Goal: Check status: Check status

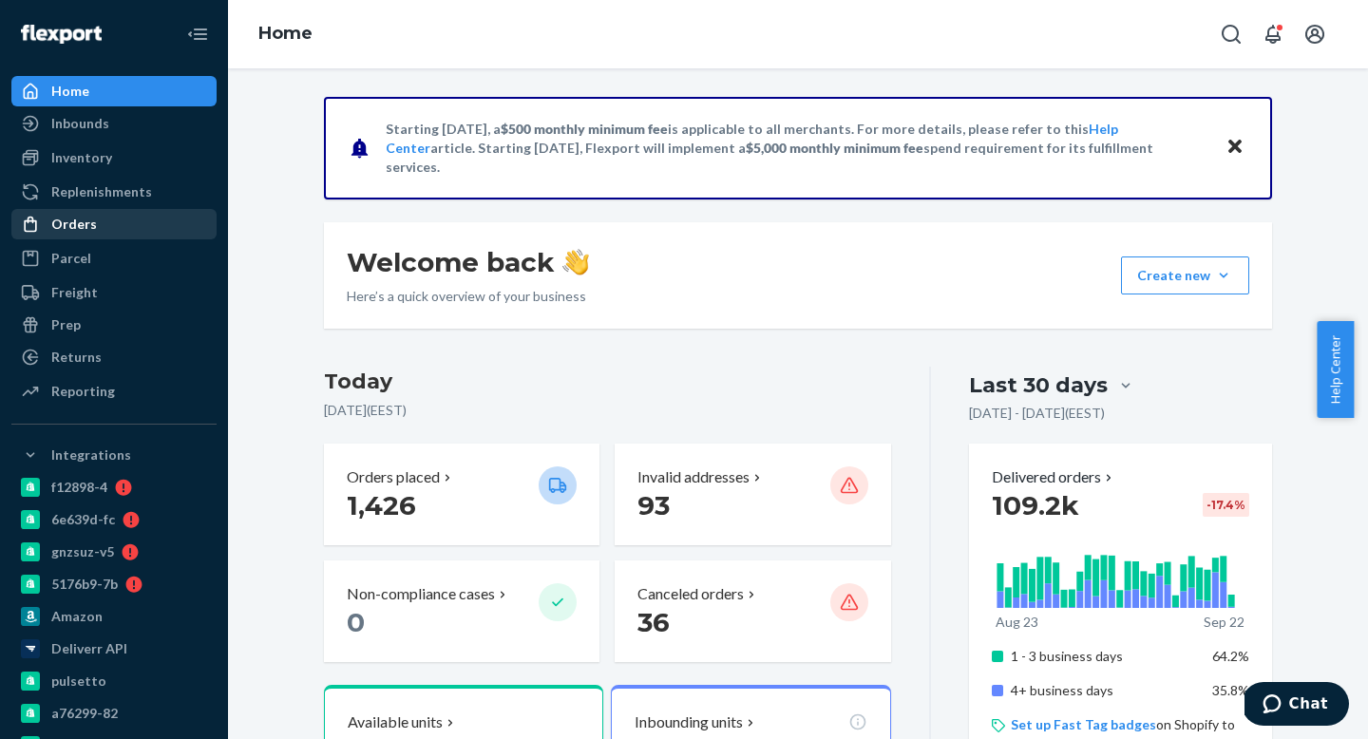
click at [67, 219] on div "Orders" at bounding box center [74, 224] width 46 height 19
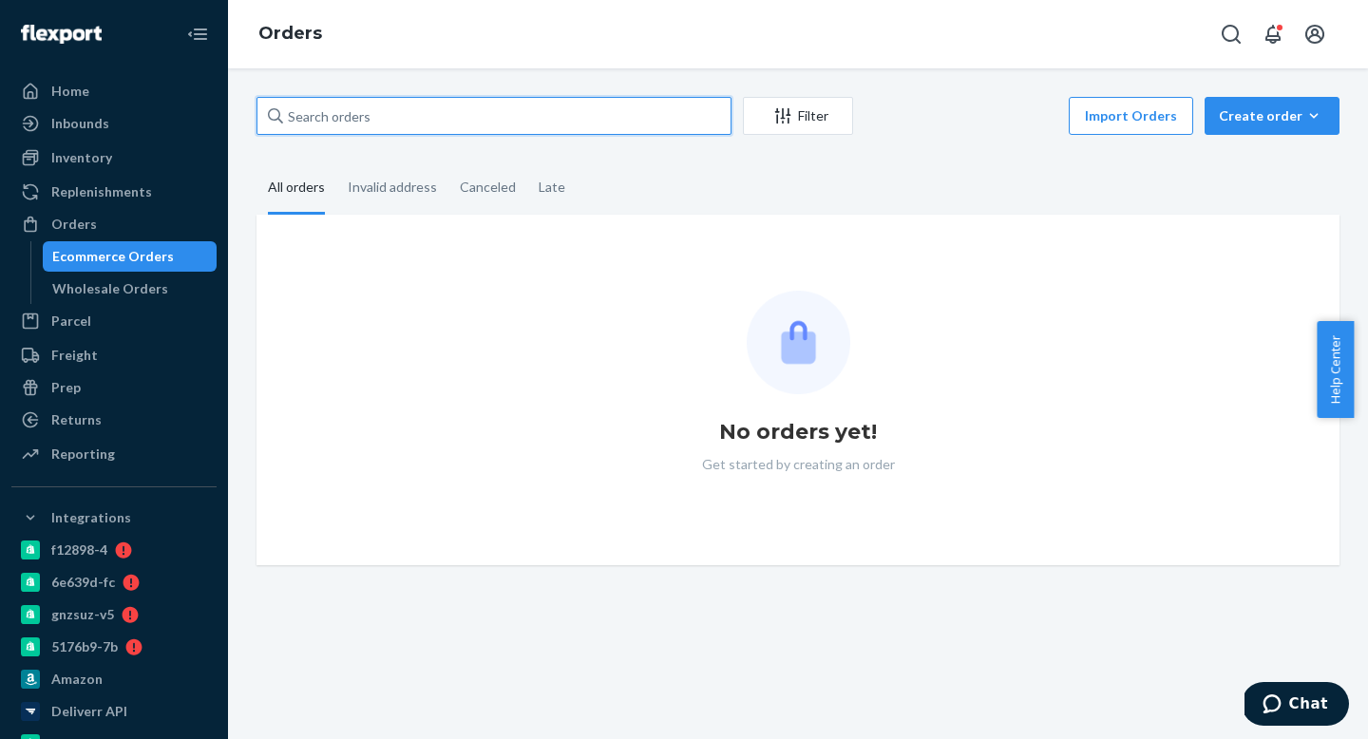
click at [425, 121] on input "text" at bounding box center [494, 116] width 475 height 38
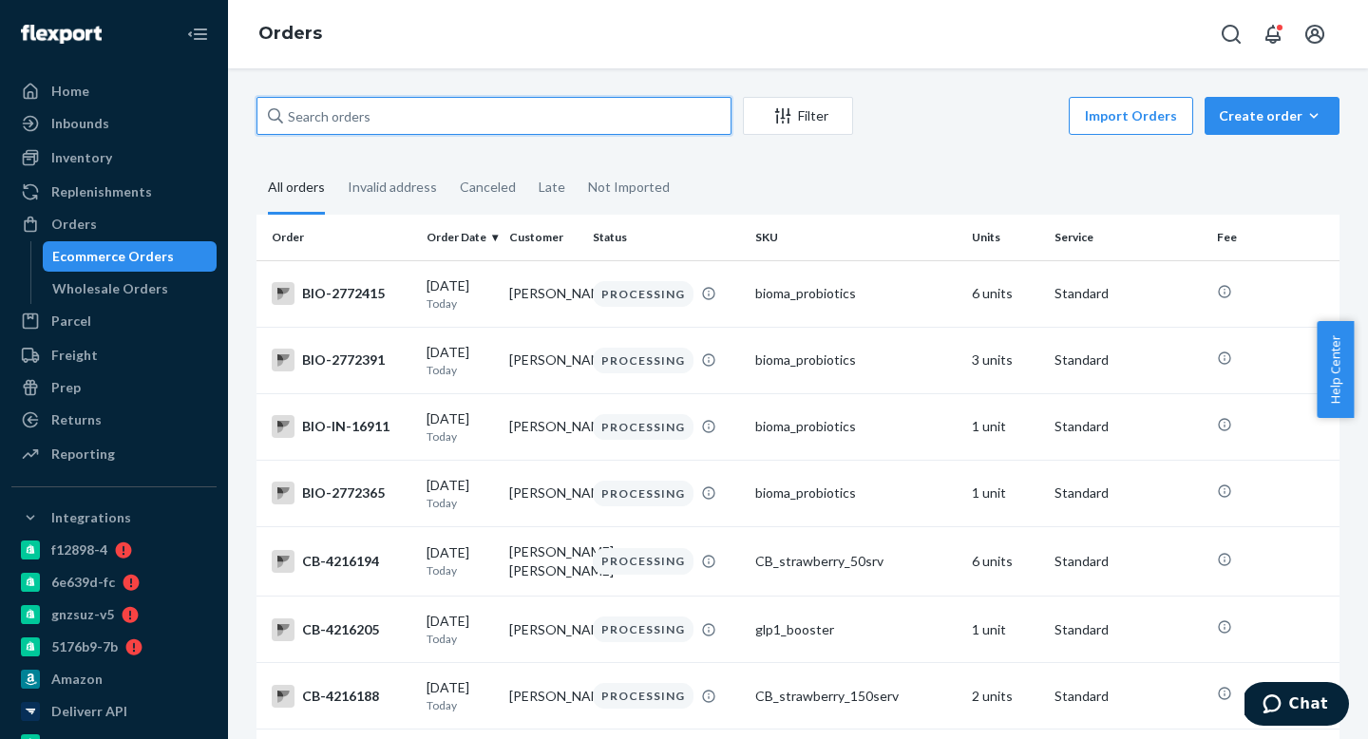
paste input "Bioma-2682436"
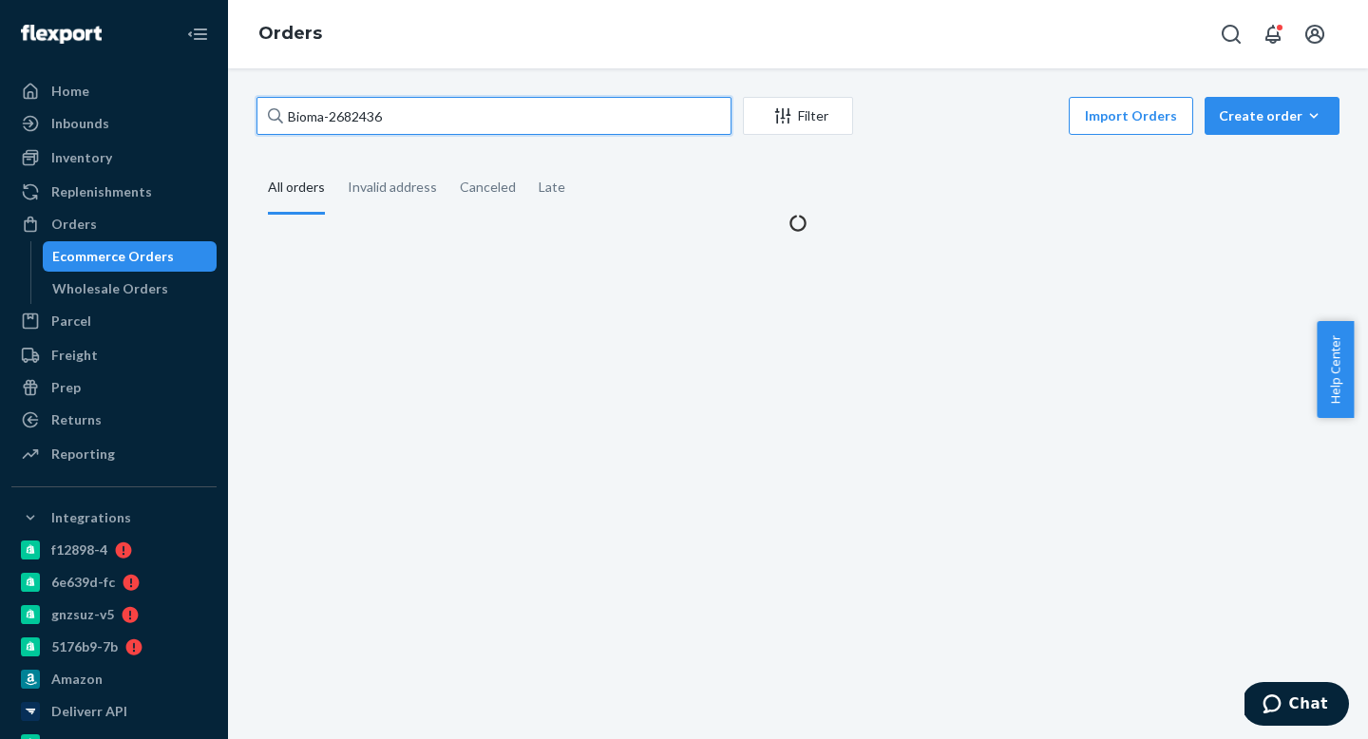
click at [328, 114] on input "Bioma-2682436" at bounding box center [494, 116] width 475 height 38
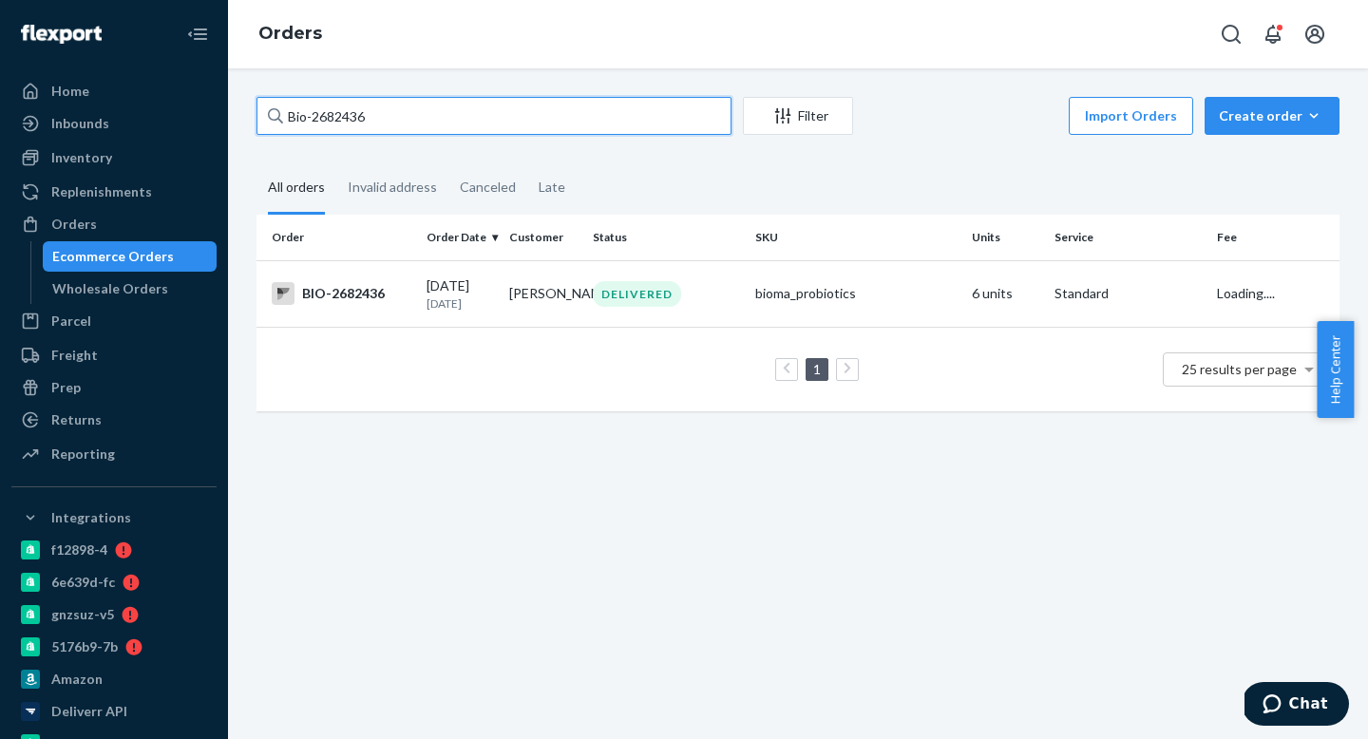
type input "Bio-2682436"
click at [492, 256] on th "Order Date" at bounding box center [460, 238] width 83 height 46
click at [505, 277] on td "[PERSON_NAME]" at bounding box center [543, 293] width 83 height 67
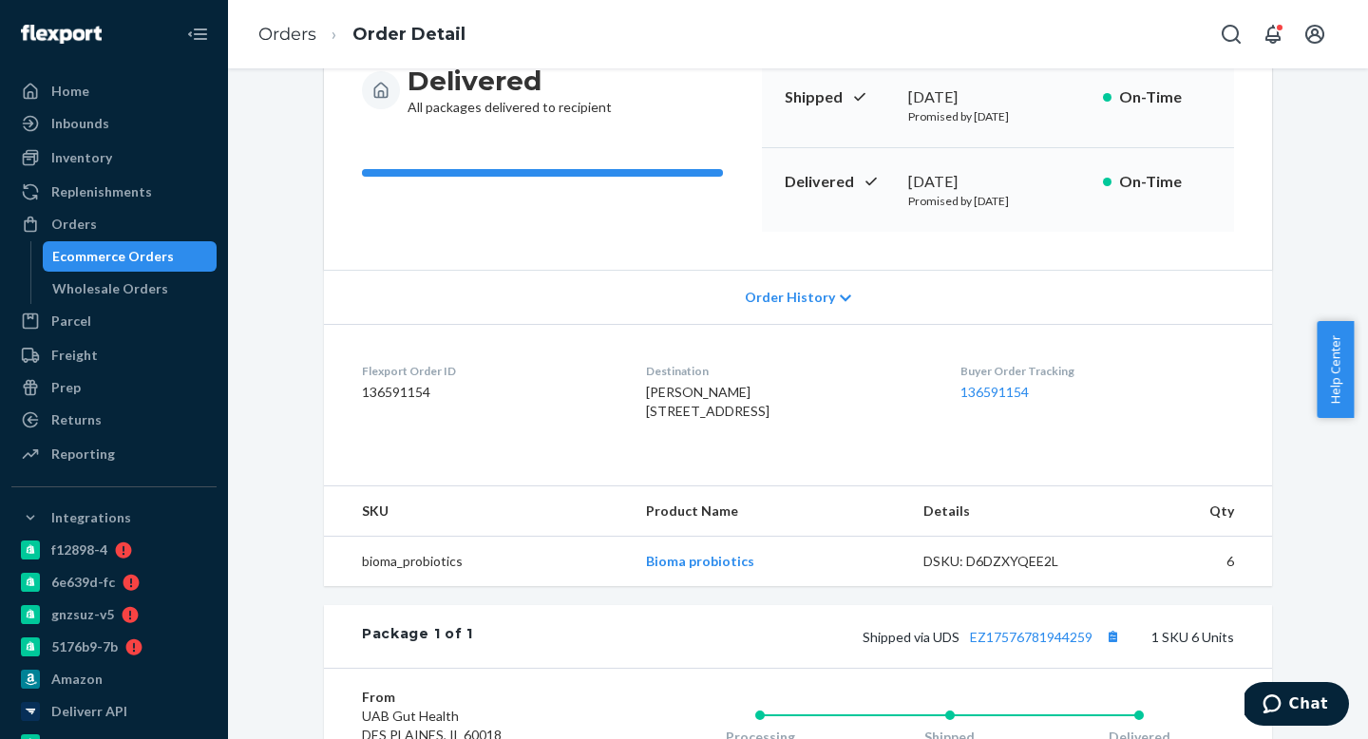
scroll to position [464, 0]
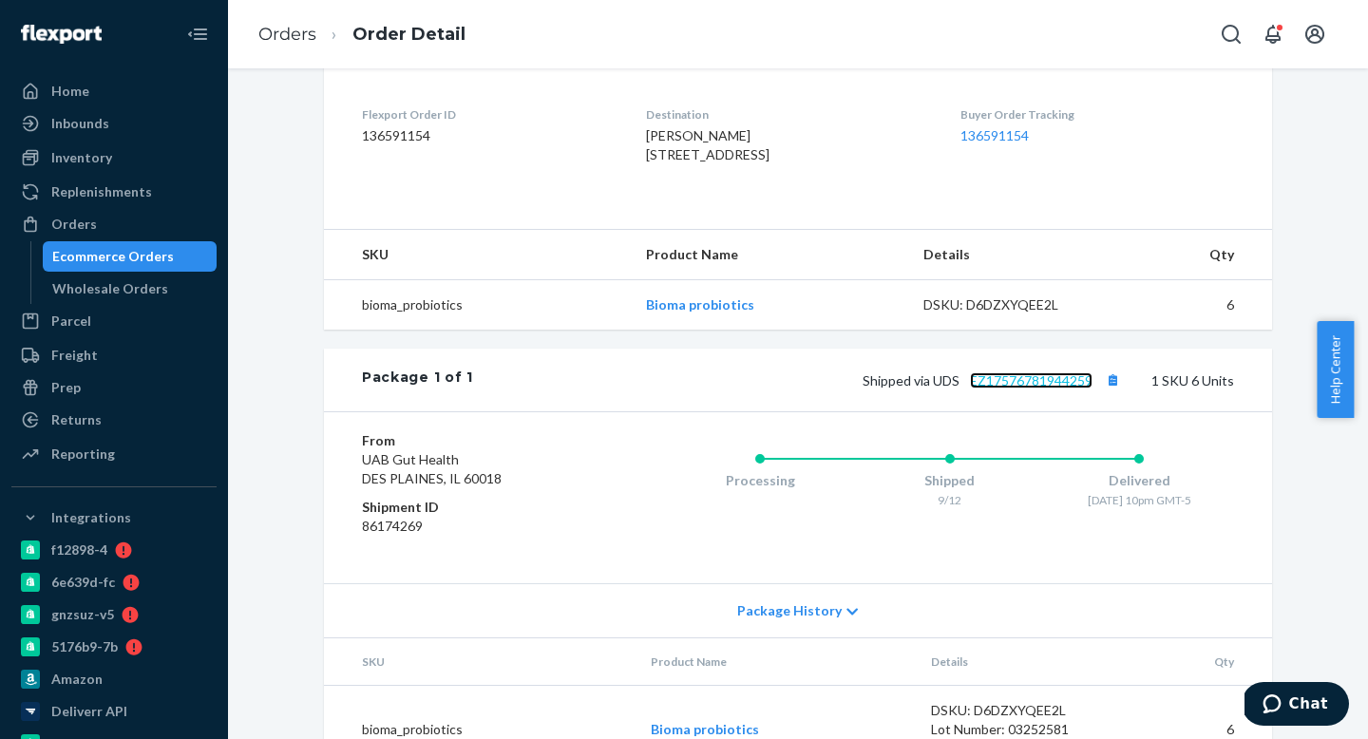
click at [1043, 389] on link "EZ17576781944259" at bounding box center [1031, 380] width 123 height 16
click at [124, 227] on div "Orders" at bounding box center [113, 224] width 201 height 27
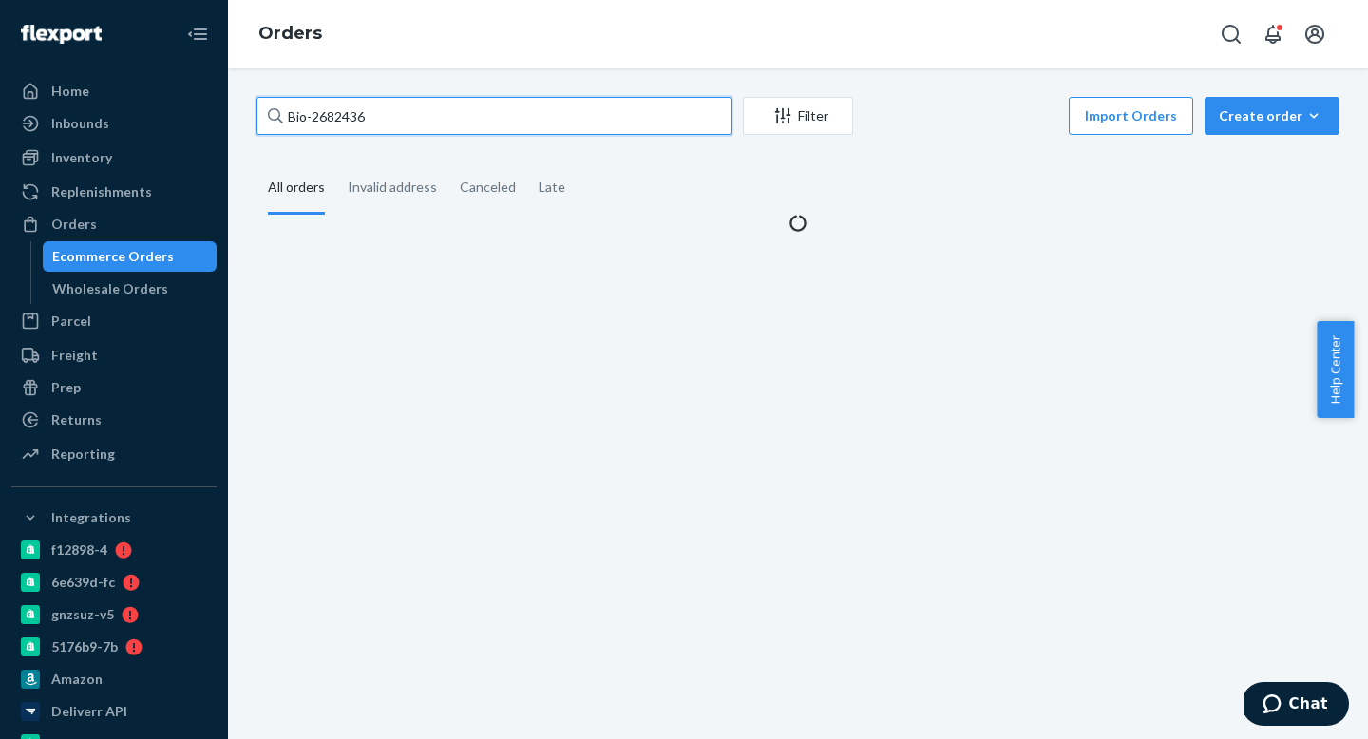
click at [426, 120] on input "Bio-2682436" at bounding box center [494, 116] width 475 height 38
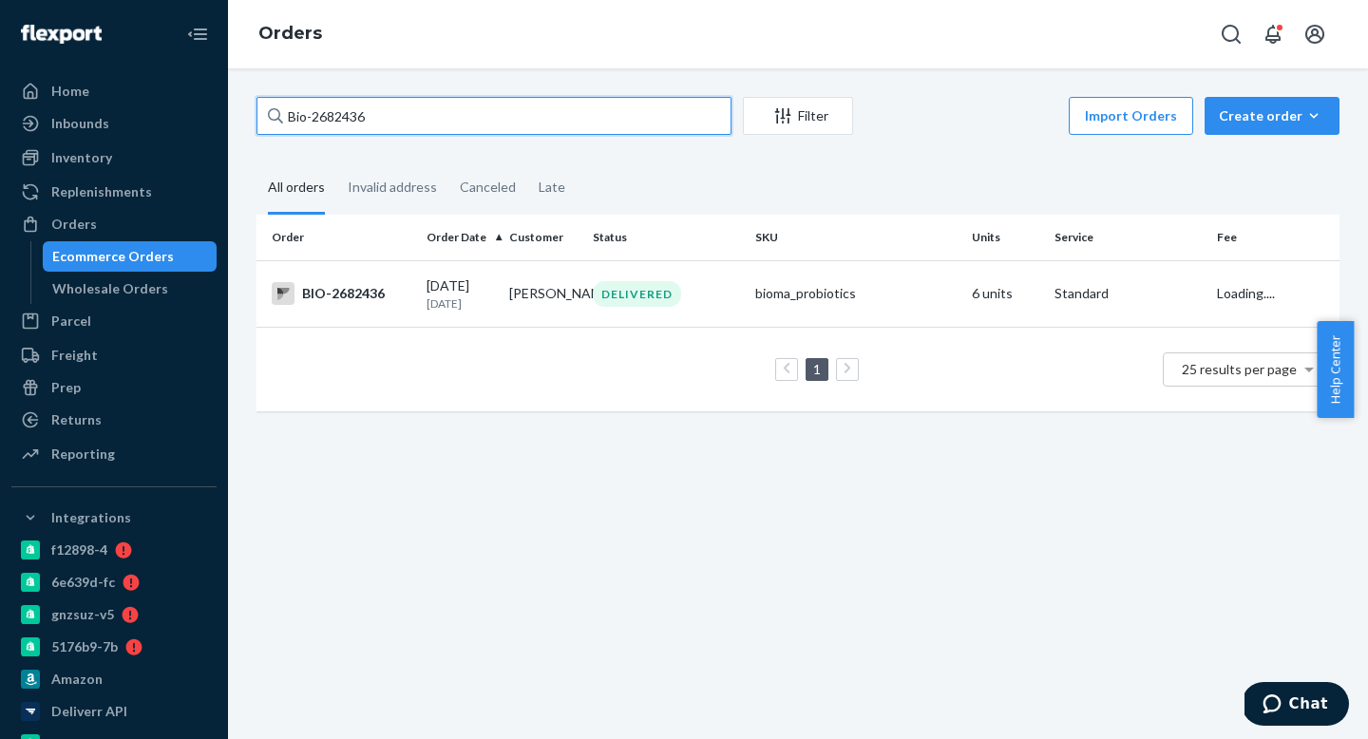
click at [426, 120] on input "Bio-2682436" at bounding box center [494, 116] width 475 height 38
paste input "Bioma-2433705"
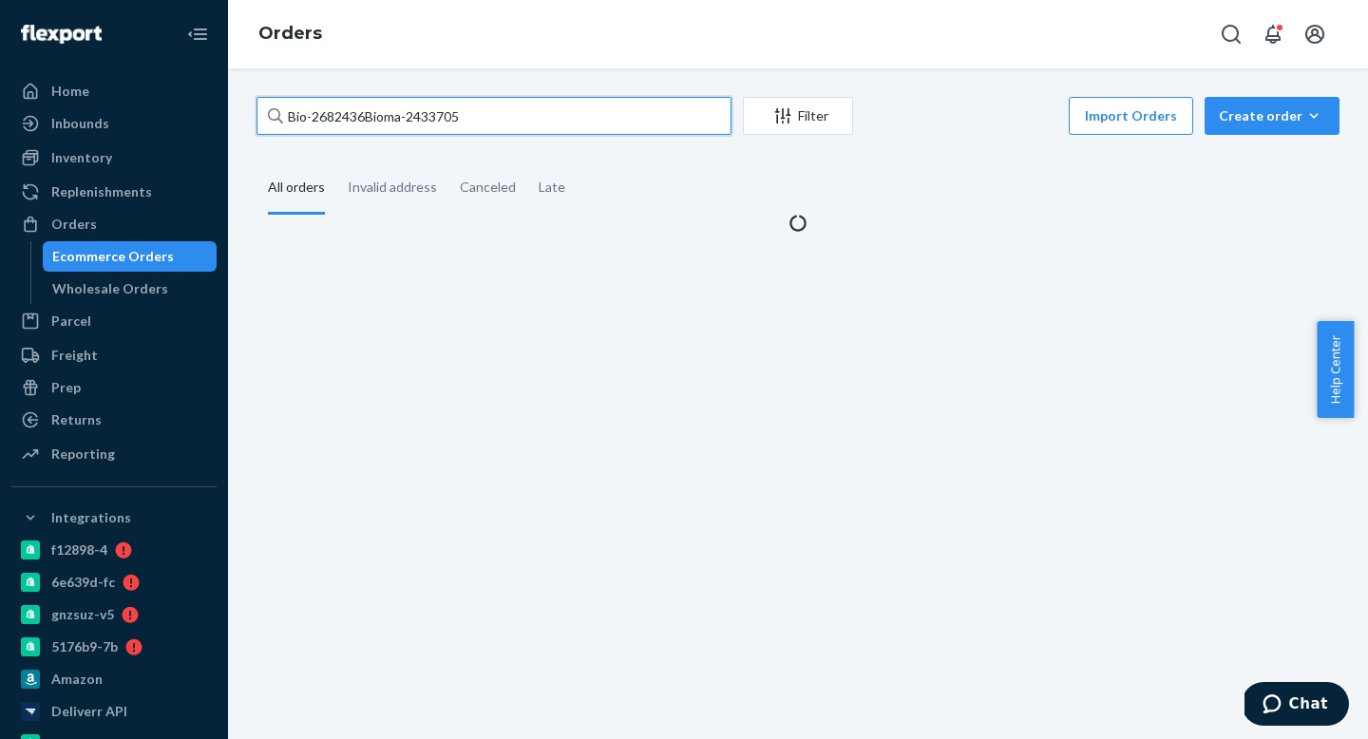
click at [324, 119] on input "Bio-2682436Bioma-2433705" at bounding box center [494, 116] width 475 height 38
paste input "text"
click at [326, 118] on input "Bioma-2433705" at bounding box center [494, 116] width 475 height 38
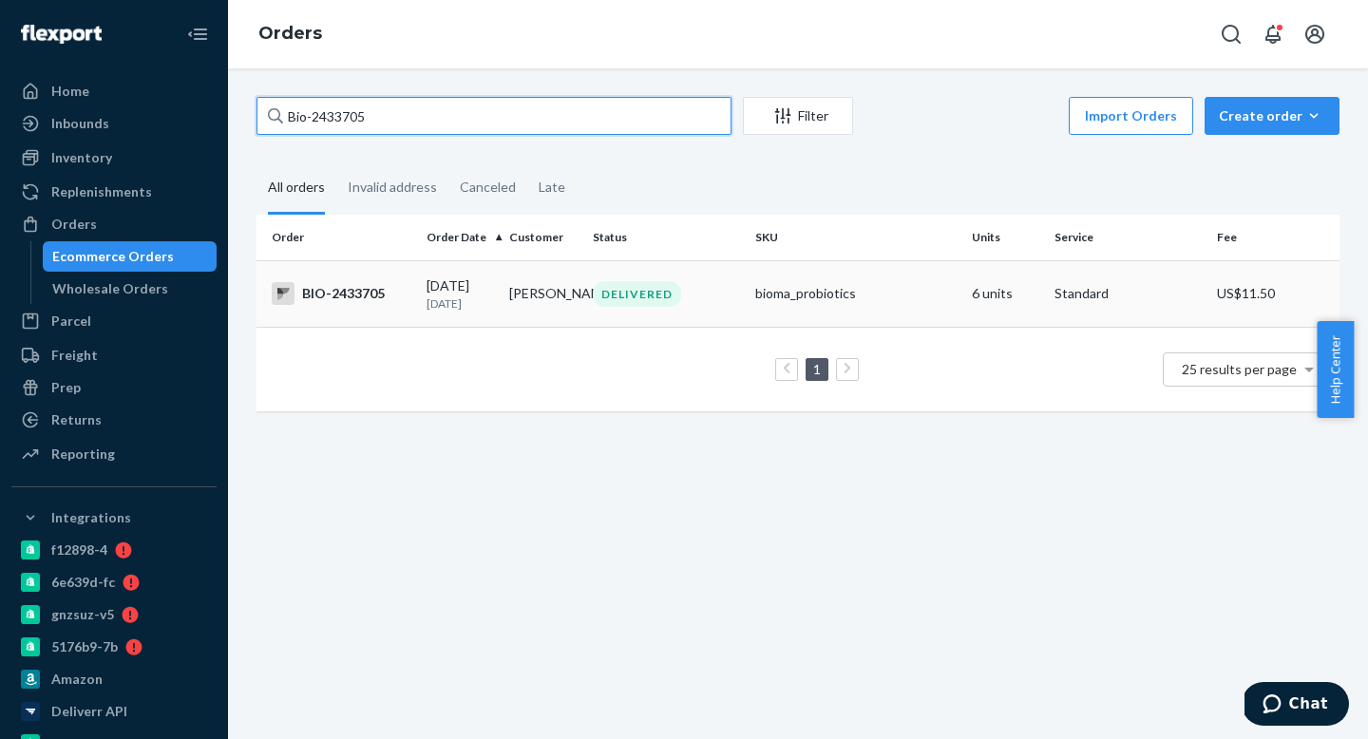
type input "Bio-2433705"
click at [489, 295] on div "[DATE] [DATE]" at bounding box center [460, 293] width 67 height 35
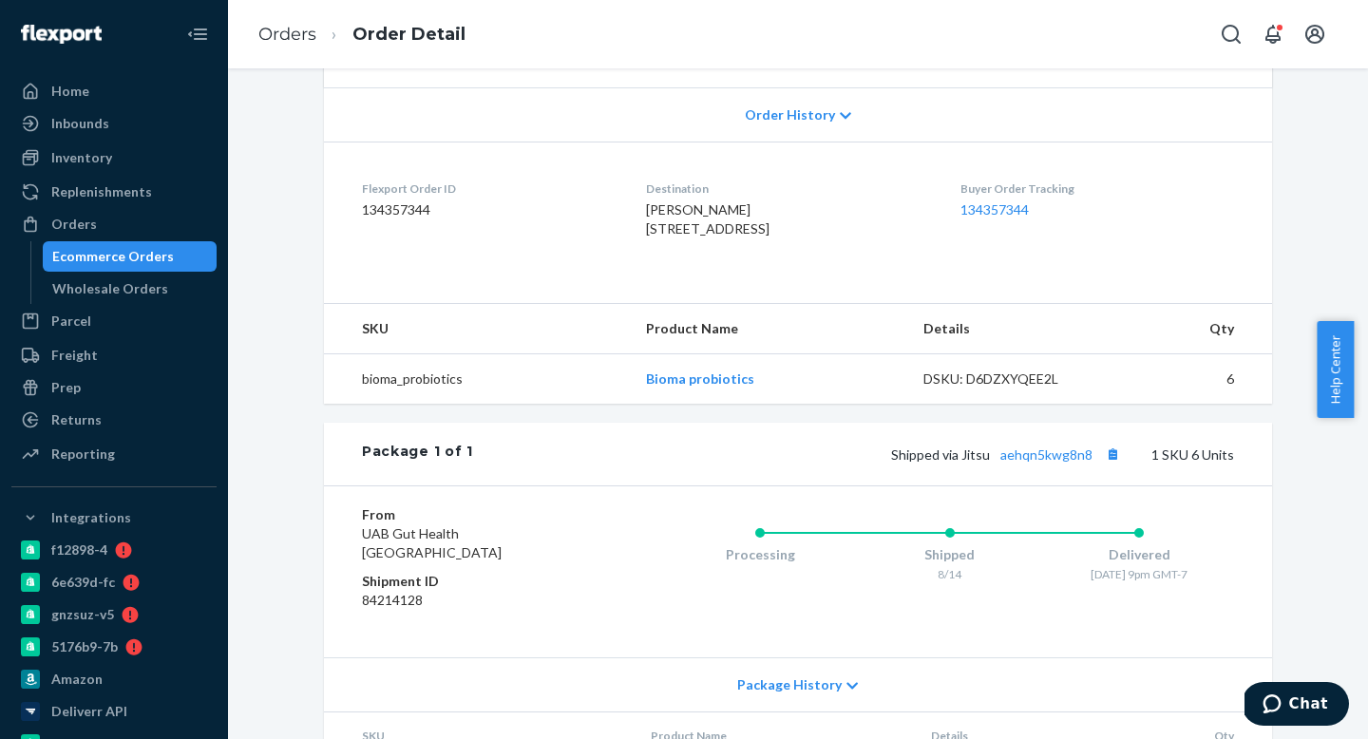
scroll to position [559, 0]
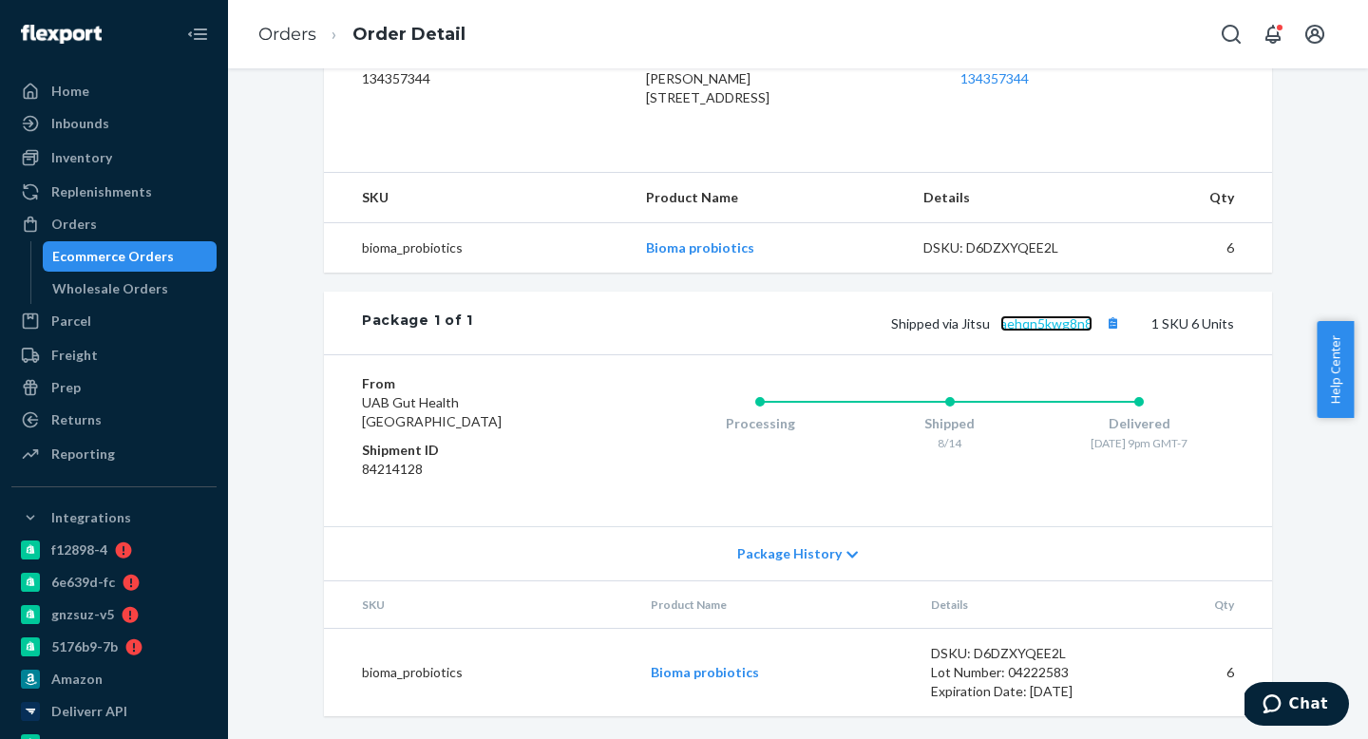
click at [1036, 320] on link "aehqn5kwg8n8" at bounding box center [1046, 323] width 92 height 16
click at [96, 224] on div "Orders" at bounding box center [113, 224] width 201 height 27
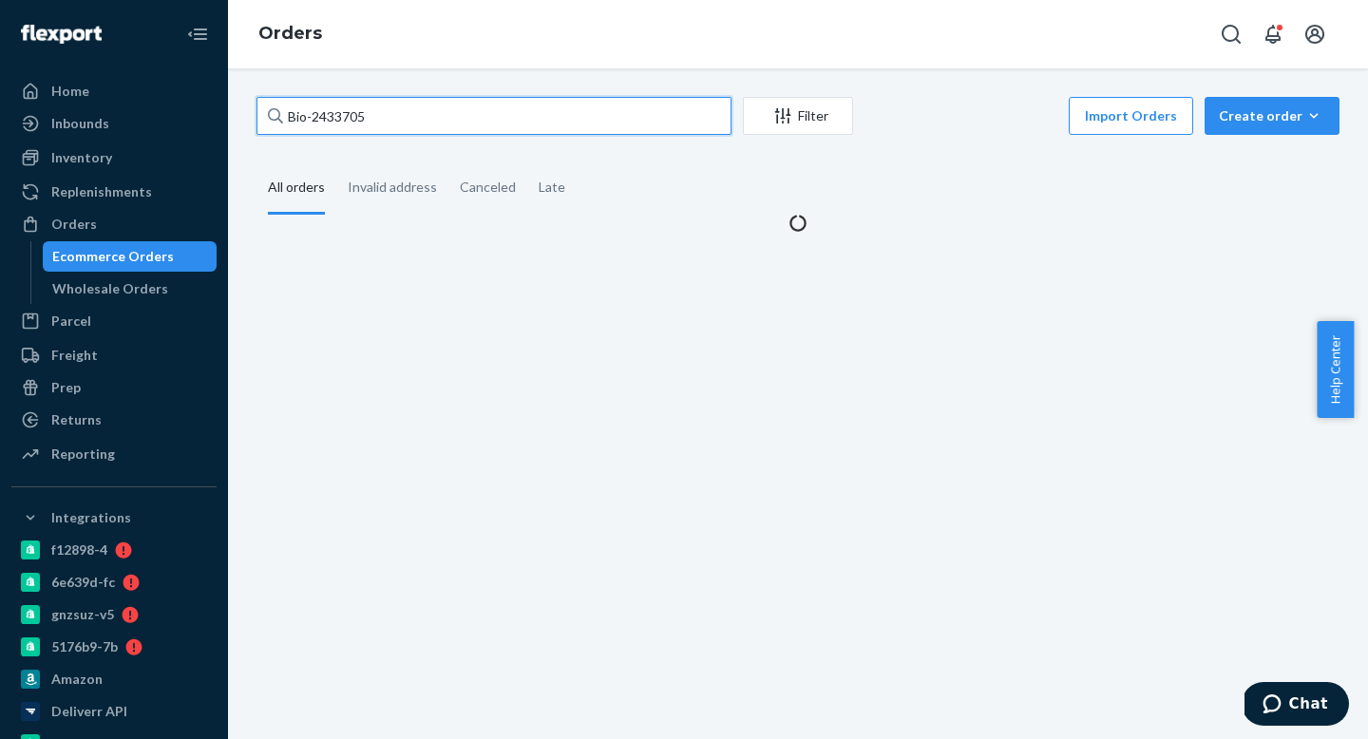
click at [417, 107] on input "Bio-2433705" at bounding box center [494, 116] width 475 height 38
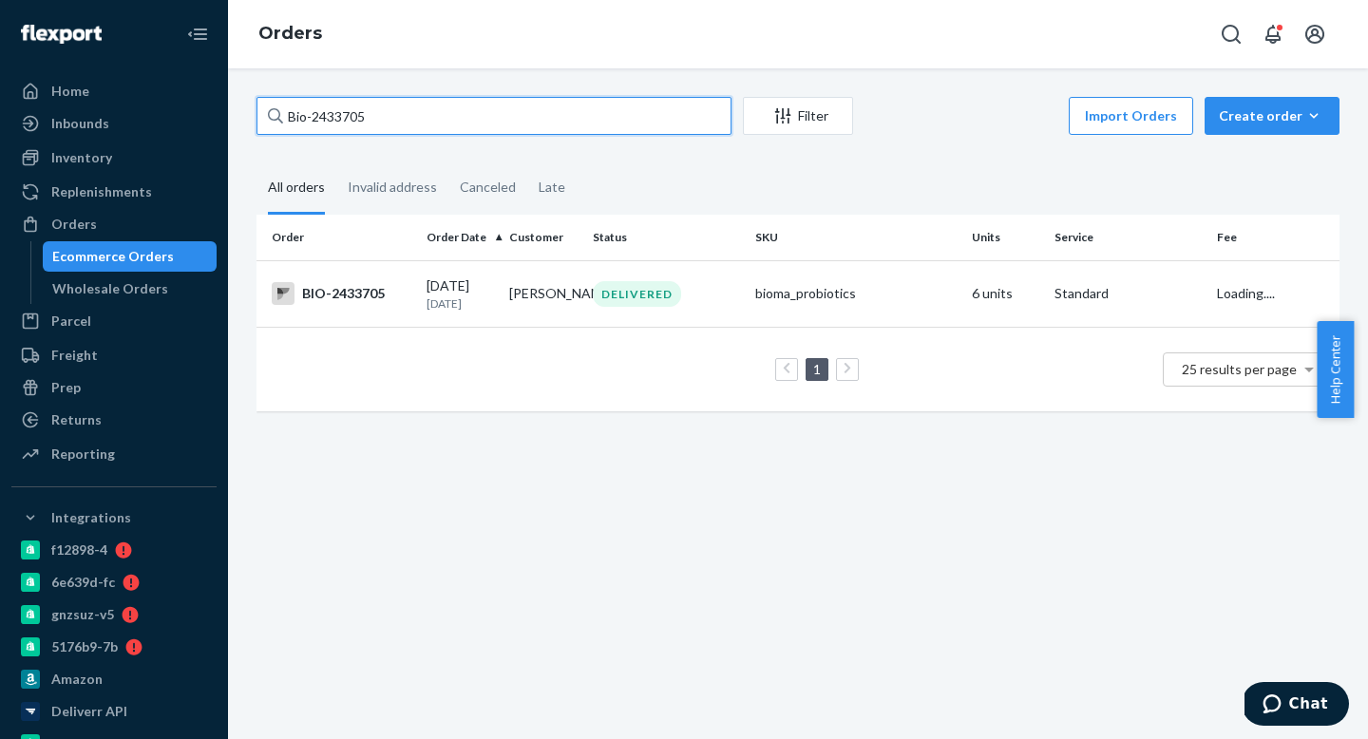
click at [417, 107] on input "Bio-2433705" at bounding box center [494, 116] width 475 height 38
paste input "ma-2662486"
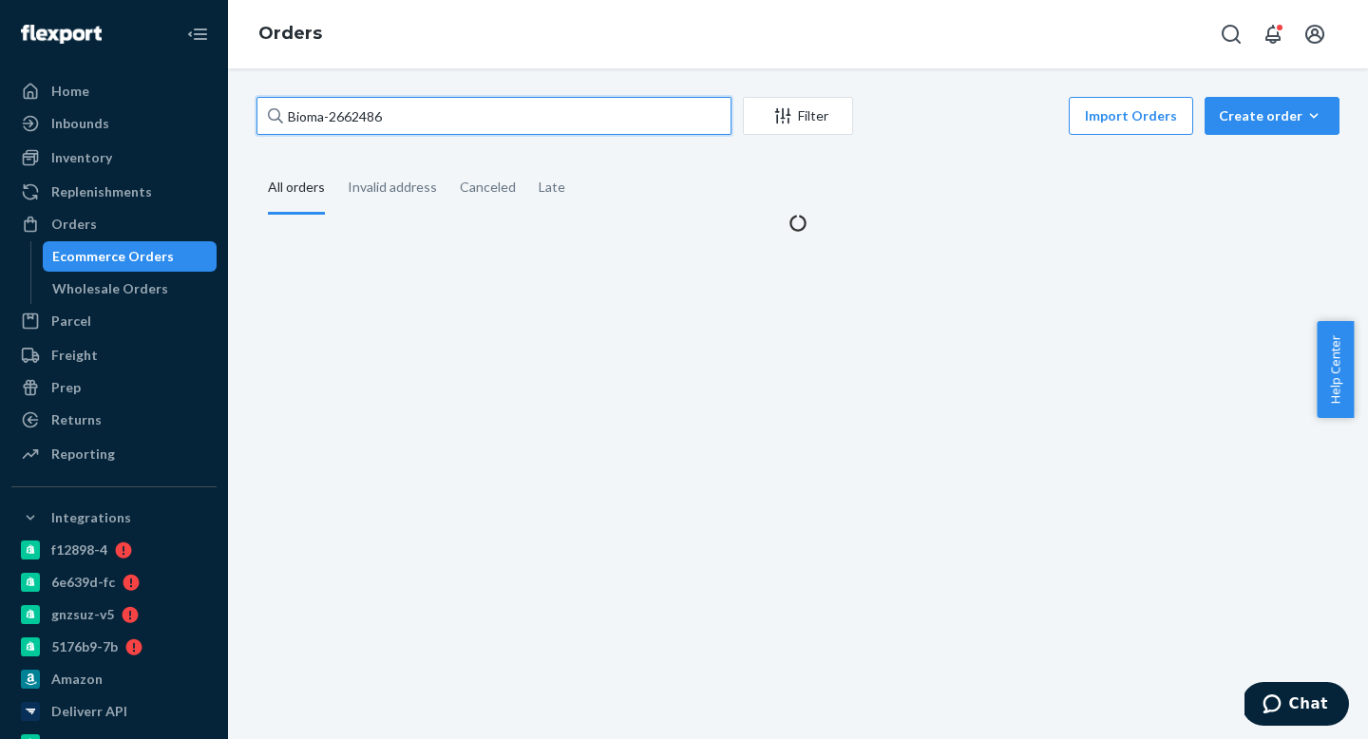
click at [325, 114] on input "Bioma-2662486" at bounding box center [494, 116] width 475 height 38
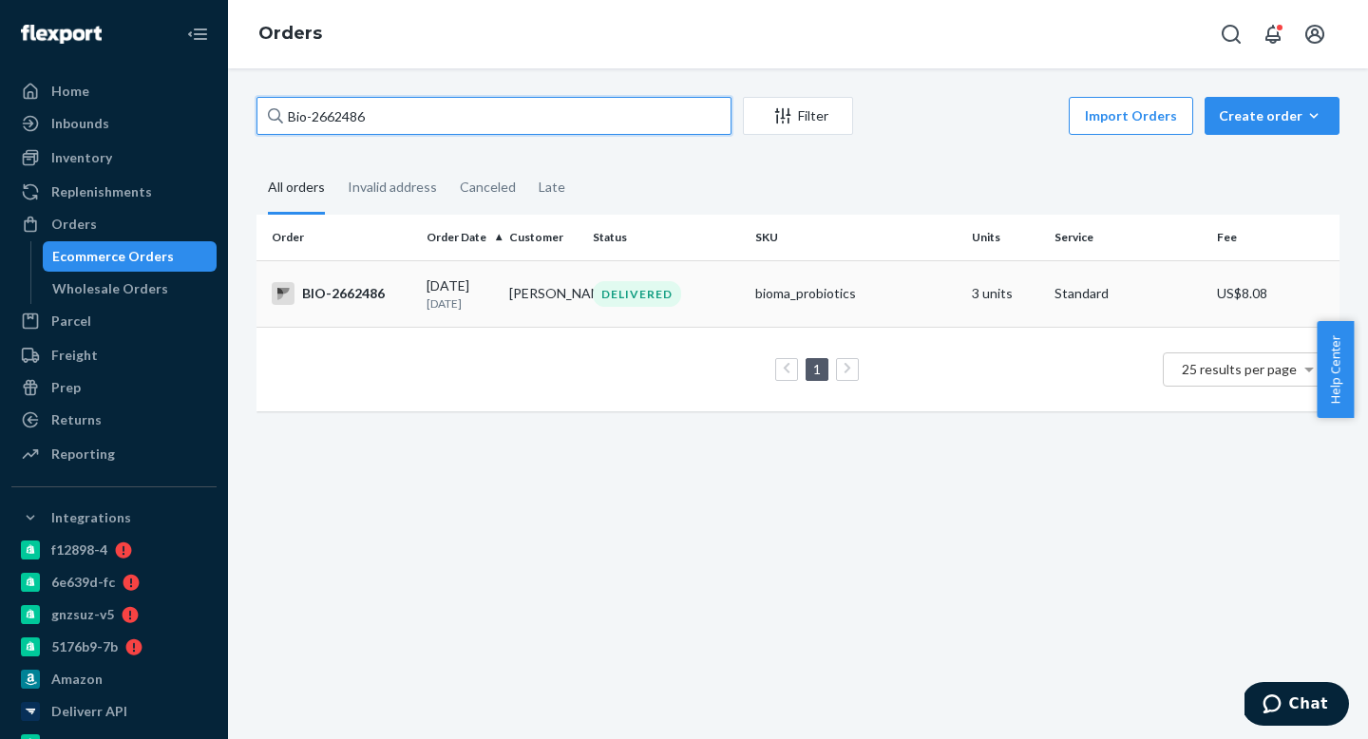
type input "Bio-2662486"
click at [387, 296] on div "BIO-2662486" at bounding box center [342, 293] width 140 height 23
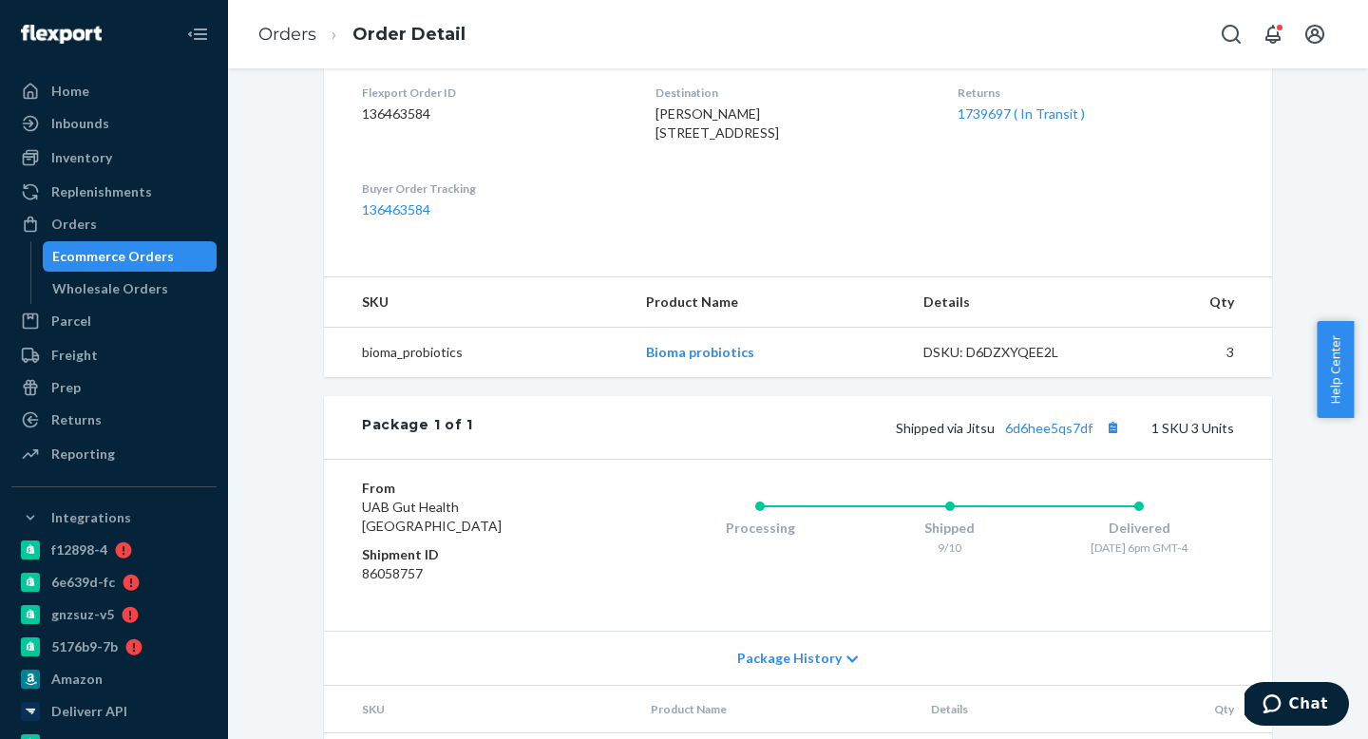
scroll to position [628, 0]
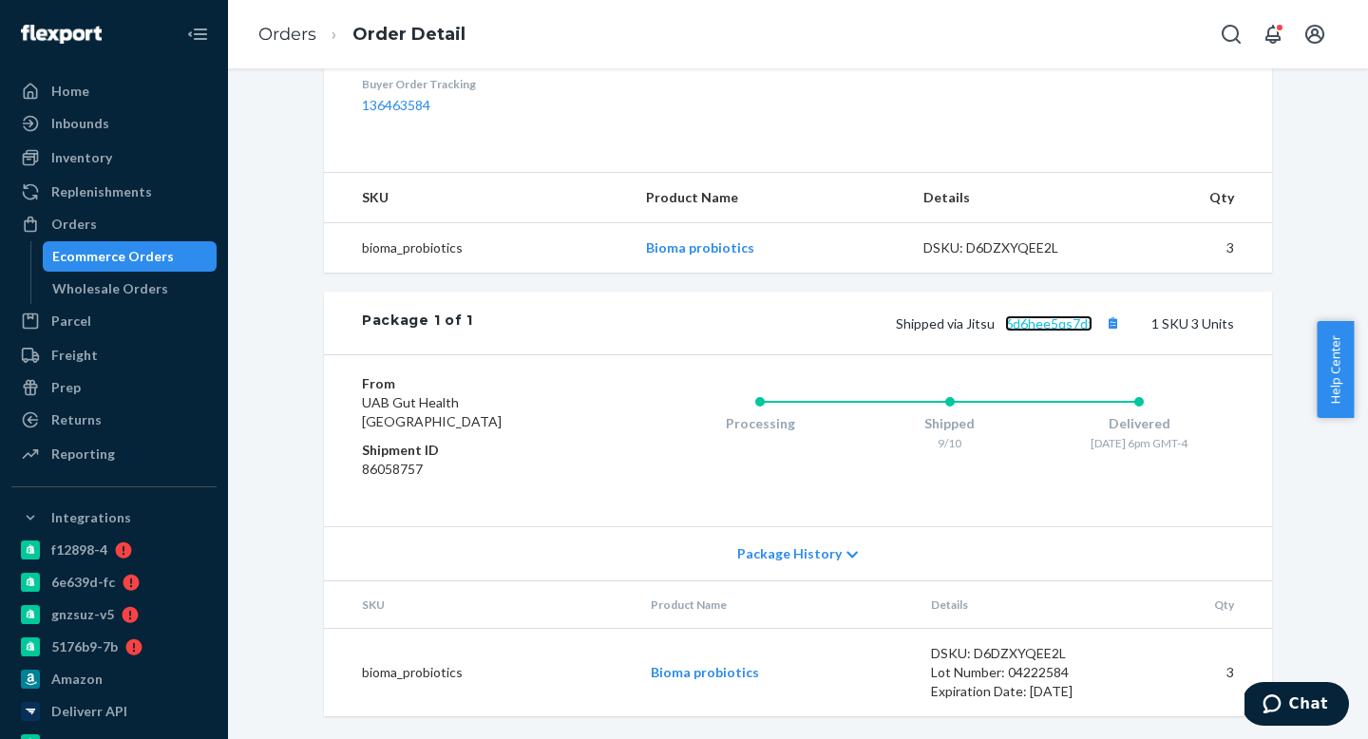
click at [1059, 315] on link "6d6hee5qs7df" at bounding box center [1048, 323] width 87 height 16
click at [129, 225] on div "Orders" at bounding box center [113, 224] width 201 height 27
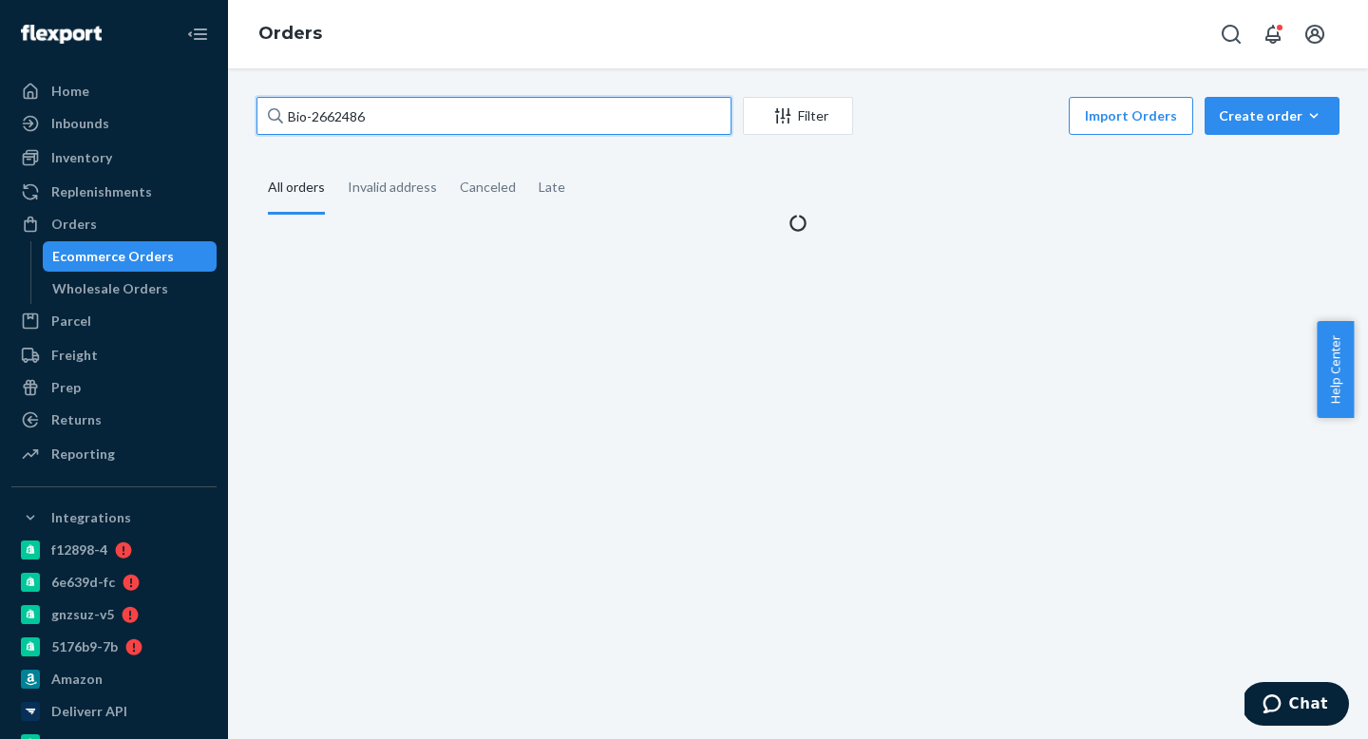
click at [474, 118] on input "Bio-2662486" at bounding box center [494, 116] width 475 height 38
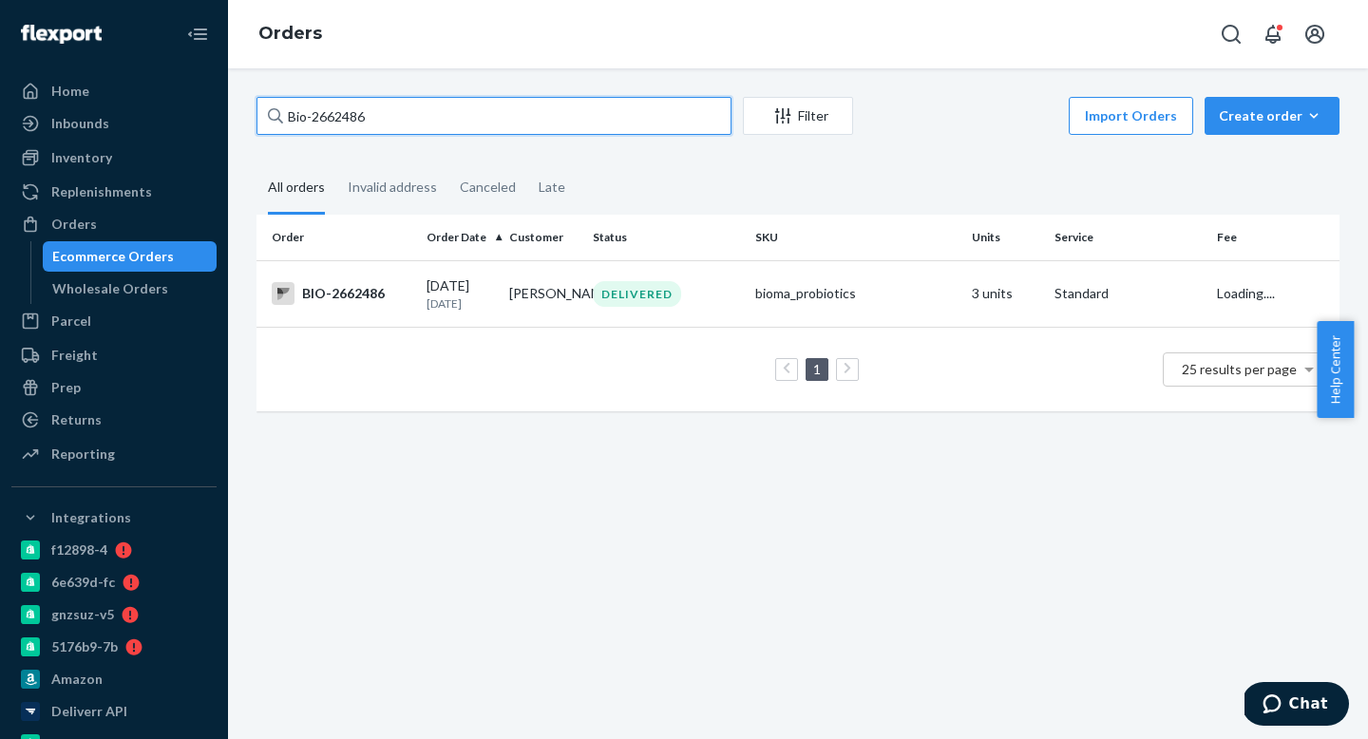
click at [474, 118] on input "Bio-2662486" at bounding box center [494, 116] width 475 height 38
paste input "ma-2676260"
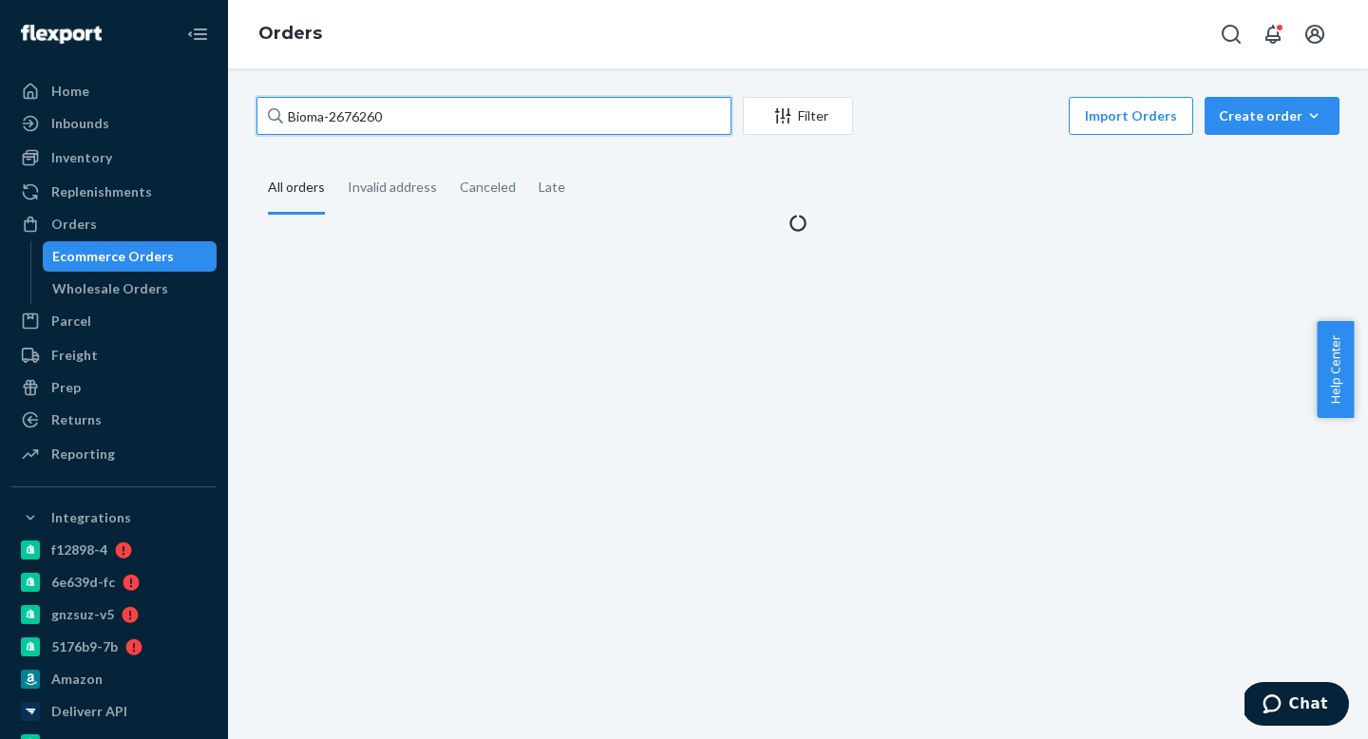
drag, startPoint x: 322, startPoint y: 119, endPoint x: 333, endPoint y: 146, distance: 29.8
click at [322, 119] on input "Bioma-2676260" at bounding box center [494, 116] width 475 height 38
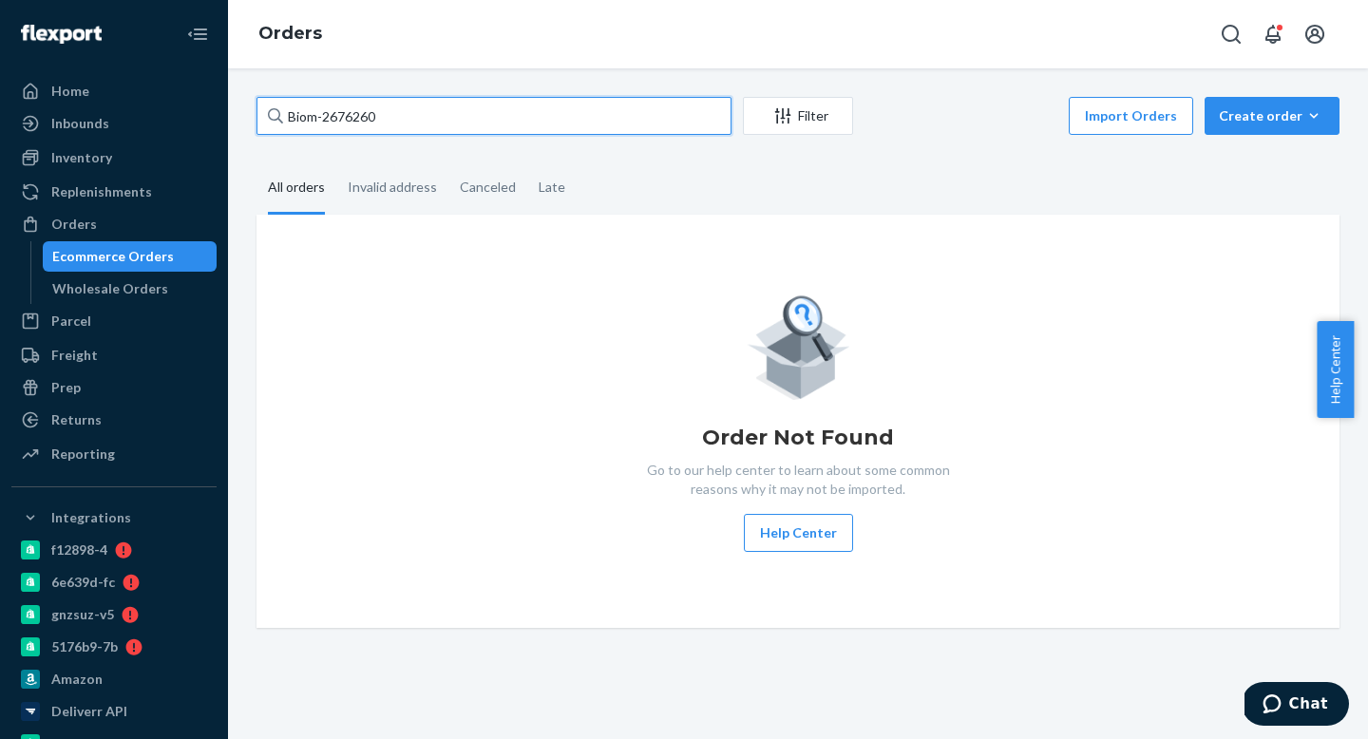
type input "Bio-2676260"
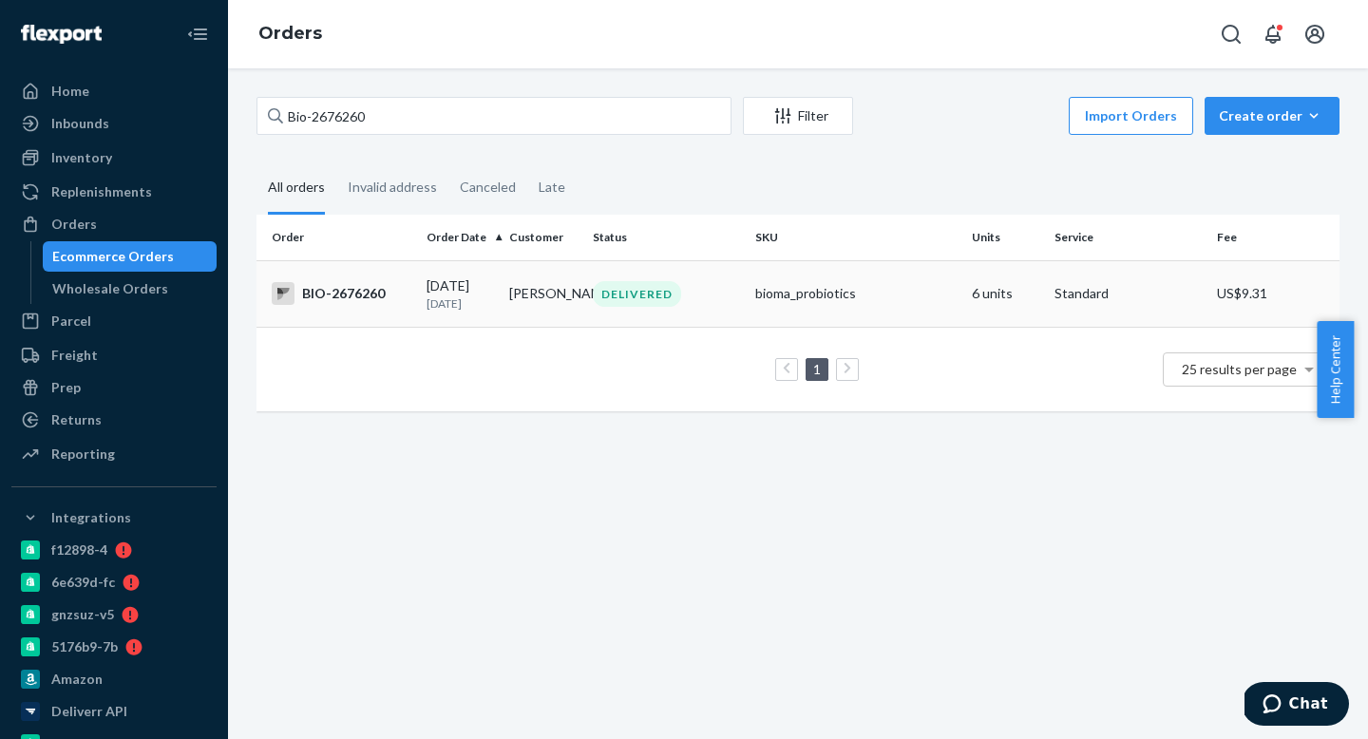
click at [461, 299] on p "[DATE]" at bounding box center [460, 303] width 67 height 16
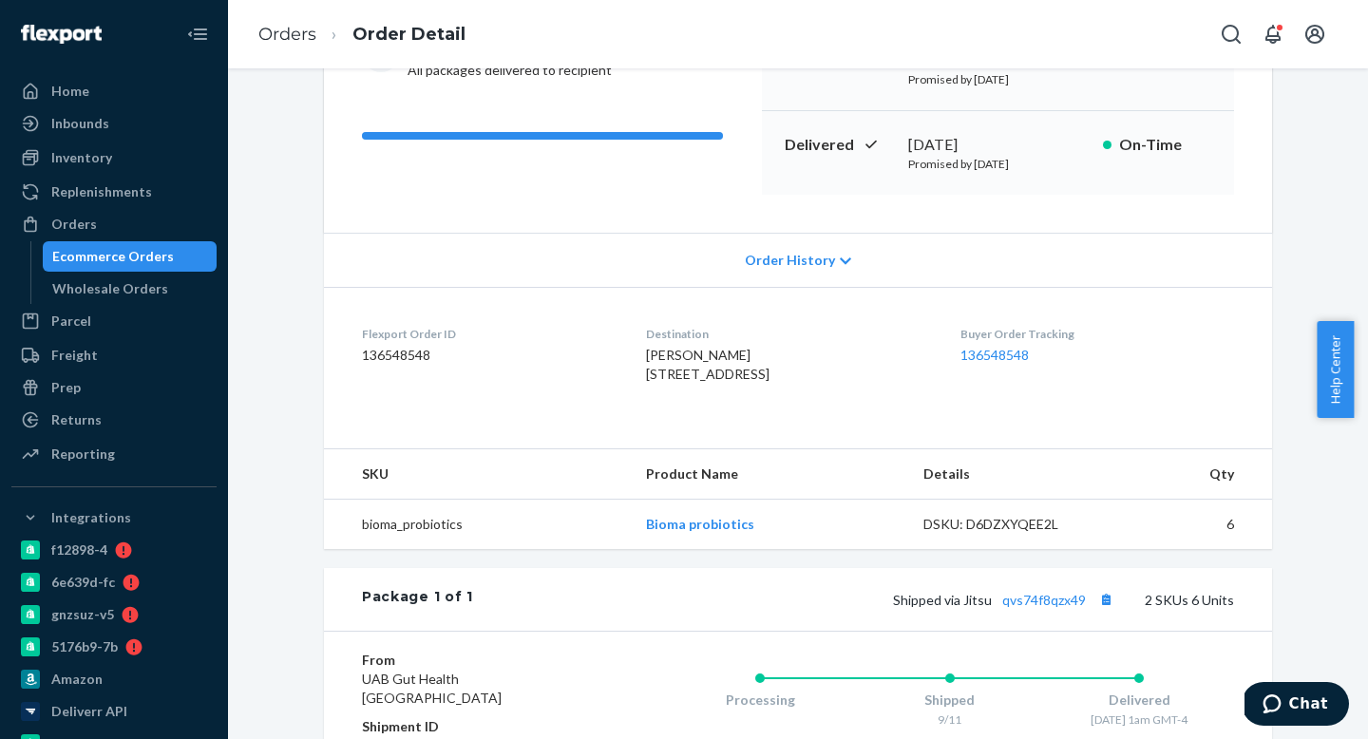
scroll to position [306, 0]
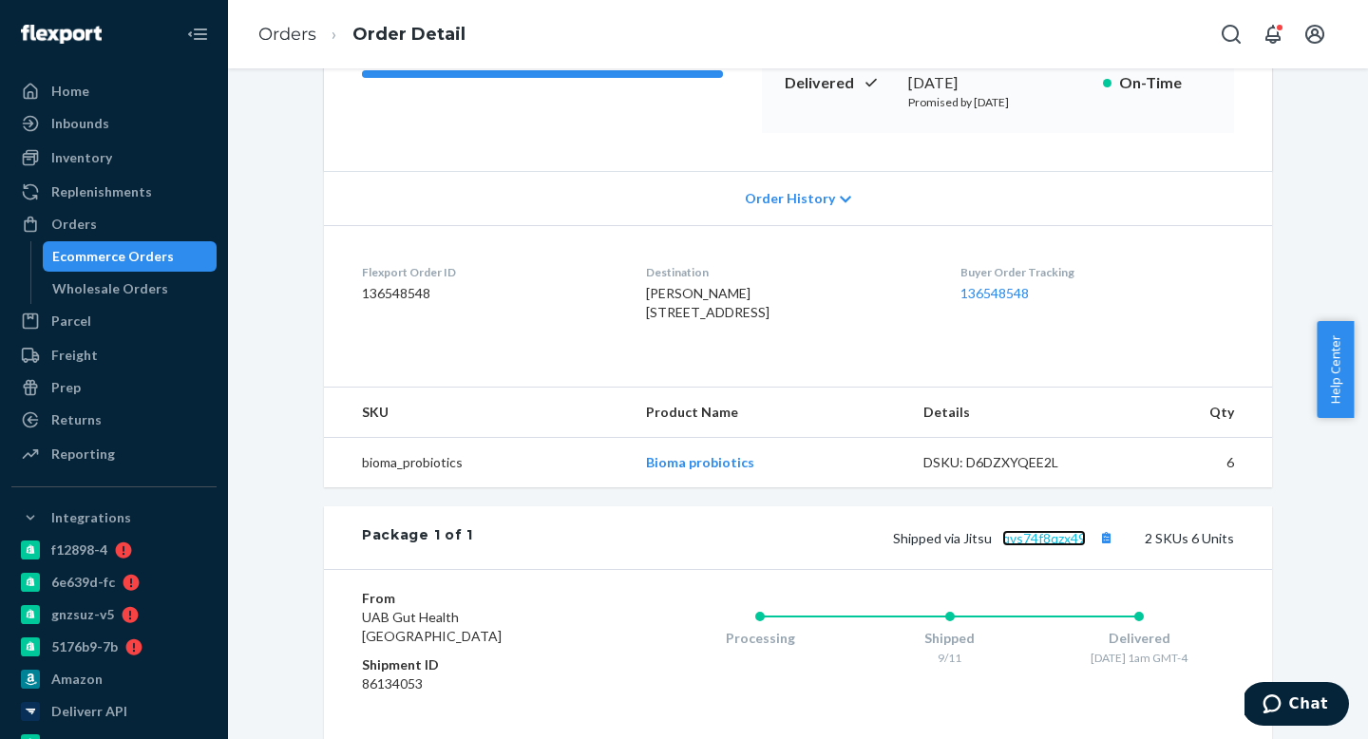
click at [1036, 546] on link "qvs74f8qzx49" at bounding box center [1044, 538] width 84 height 16
click at [99, 224] on div "Orders" at bounding box center [113, 224] width 201 height 27
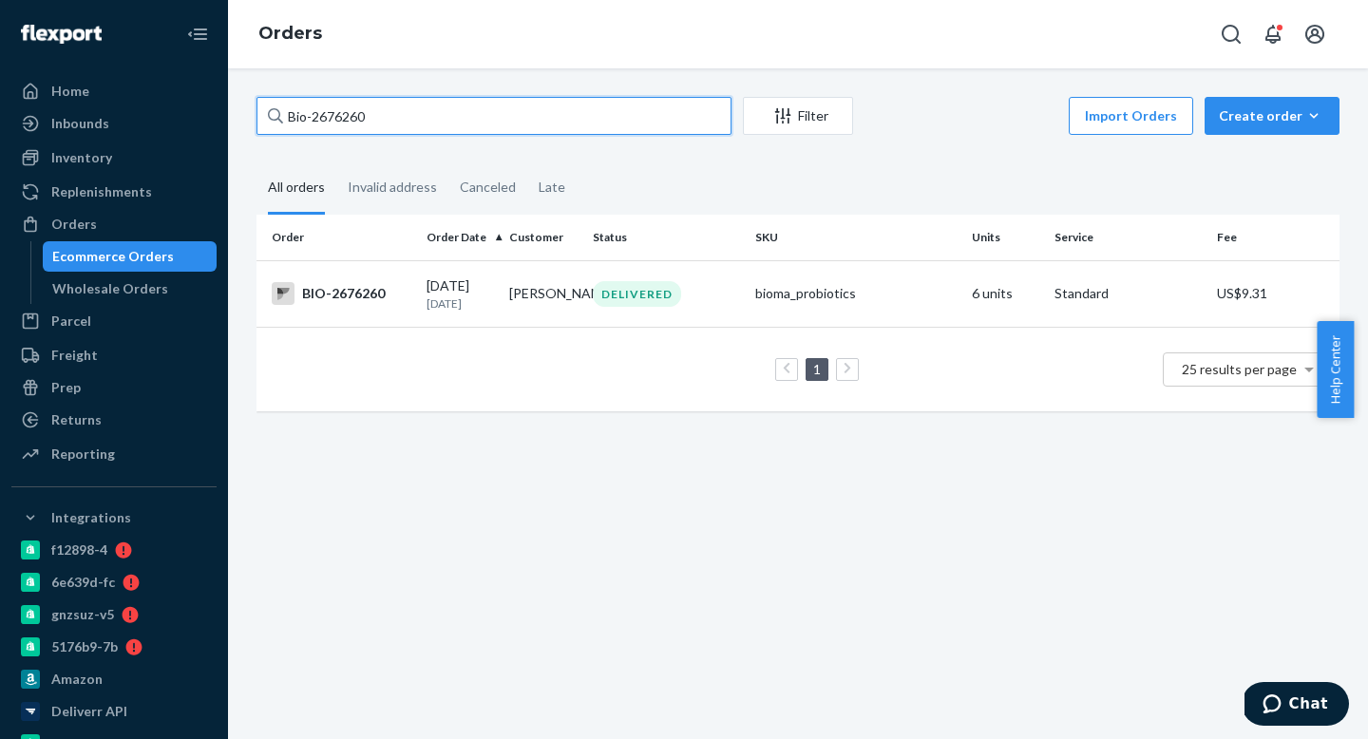
click at [442, 124] on input "Bio-2676260" at bounding box center [494, 116] width 475 height 38
paste input "ma-2649775"
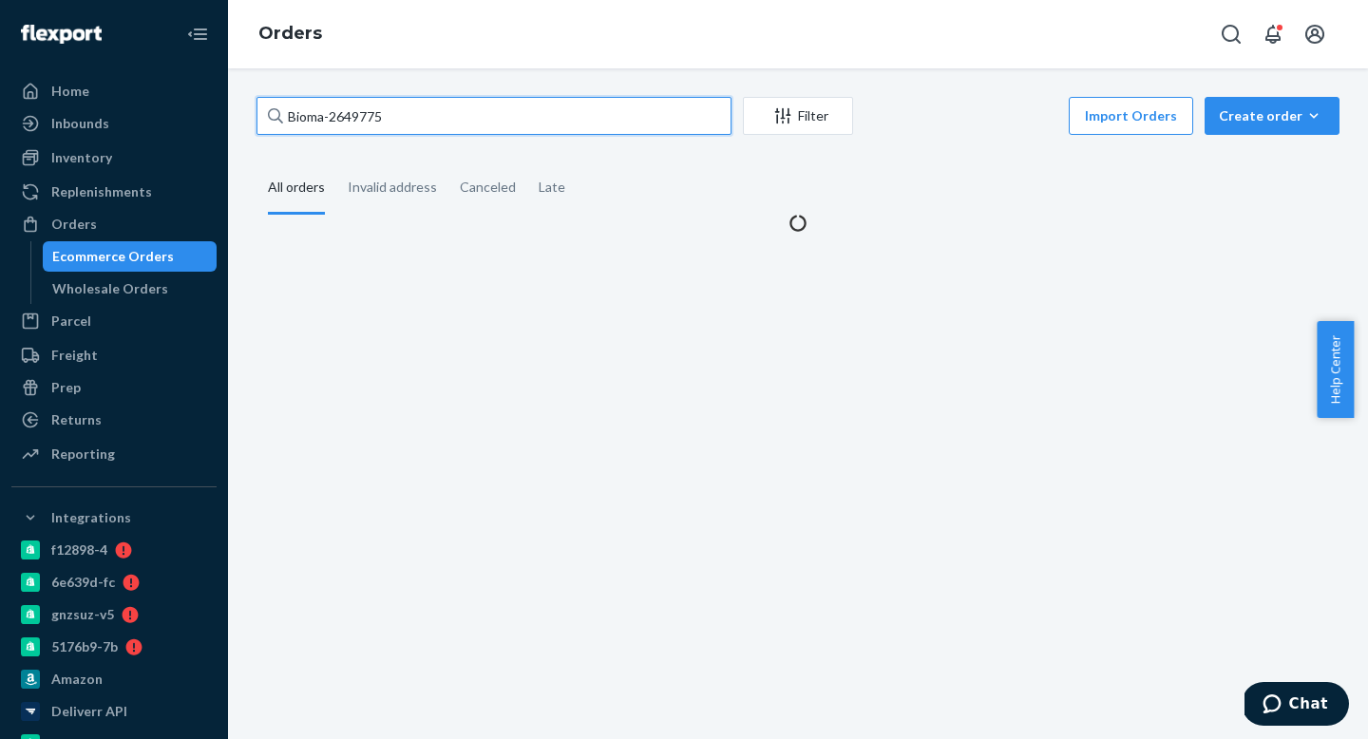
click at [326, 116] on input "Bioma-2649775" at bounding box center [494, 116] width 475 height 38
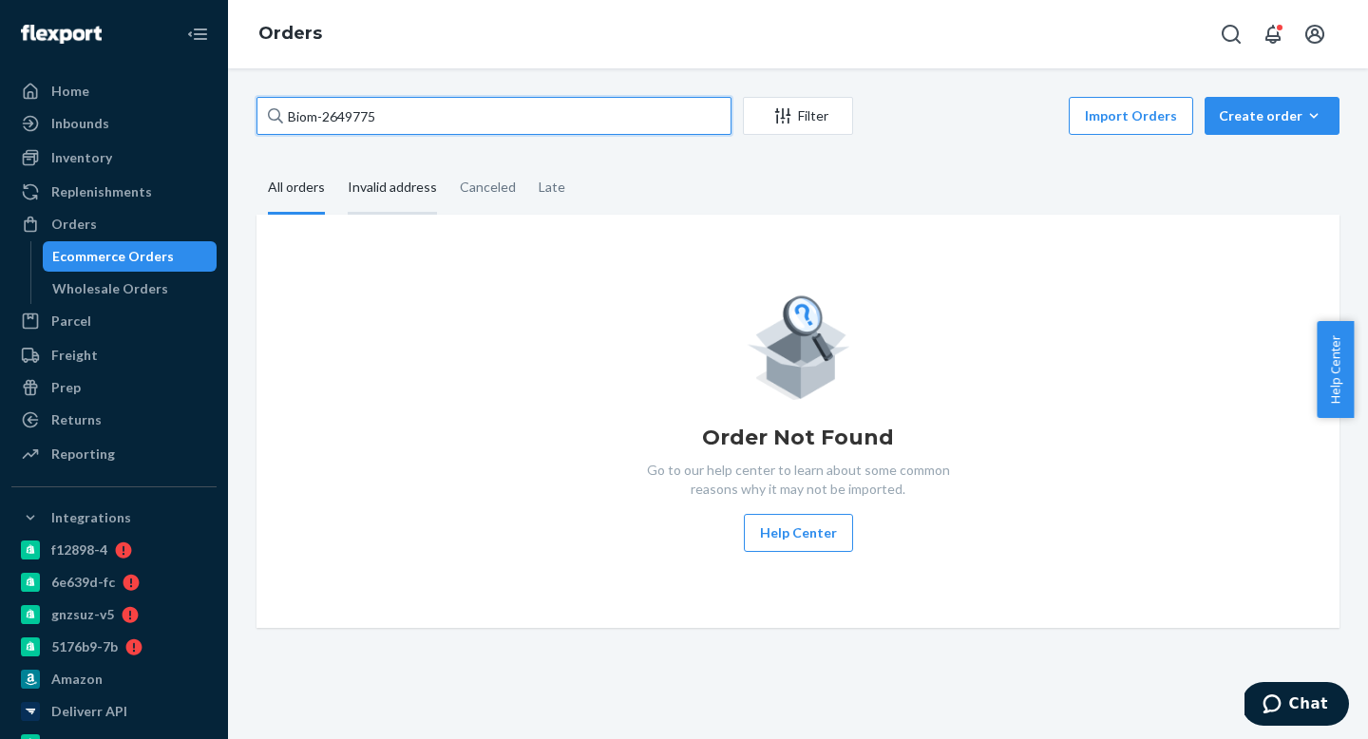
type input "Bio-2649775"
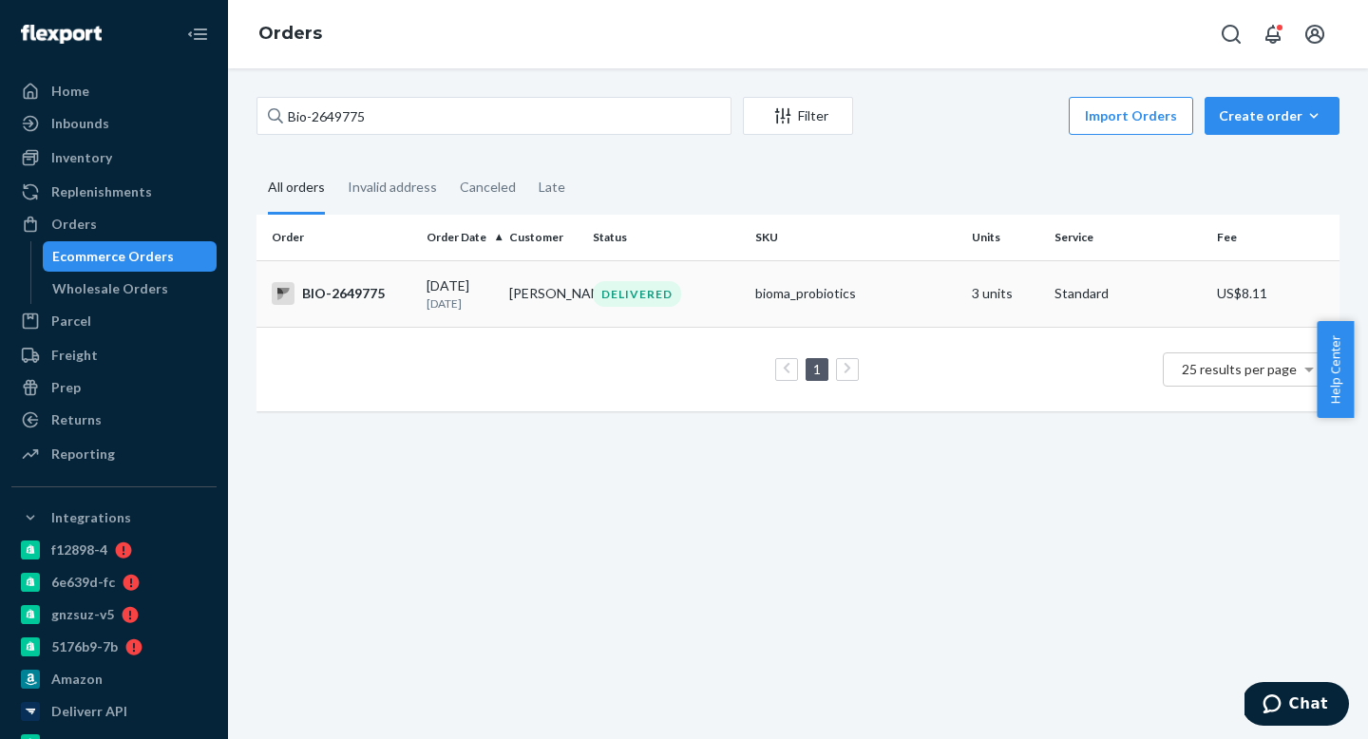
click at [463, 303] on p "[DATE]" at bounding box center [460, 303] width 67 height 16
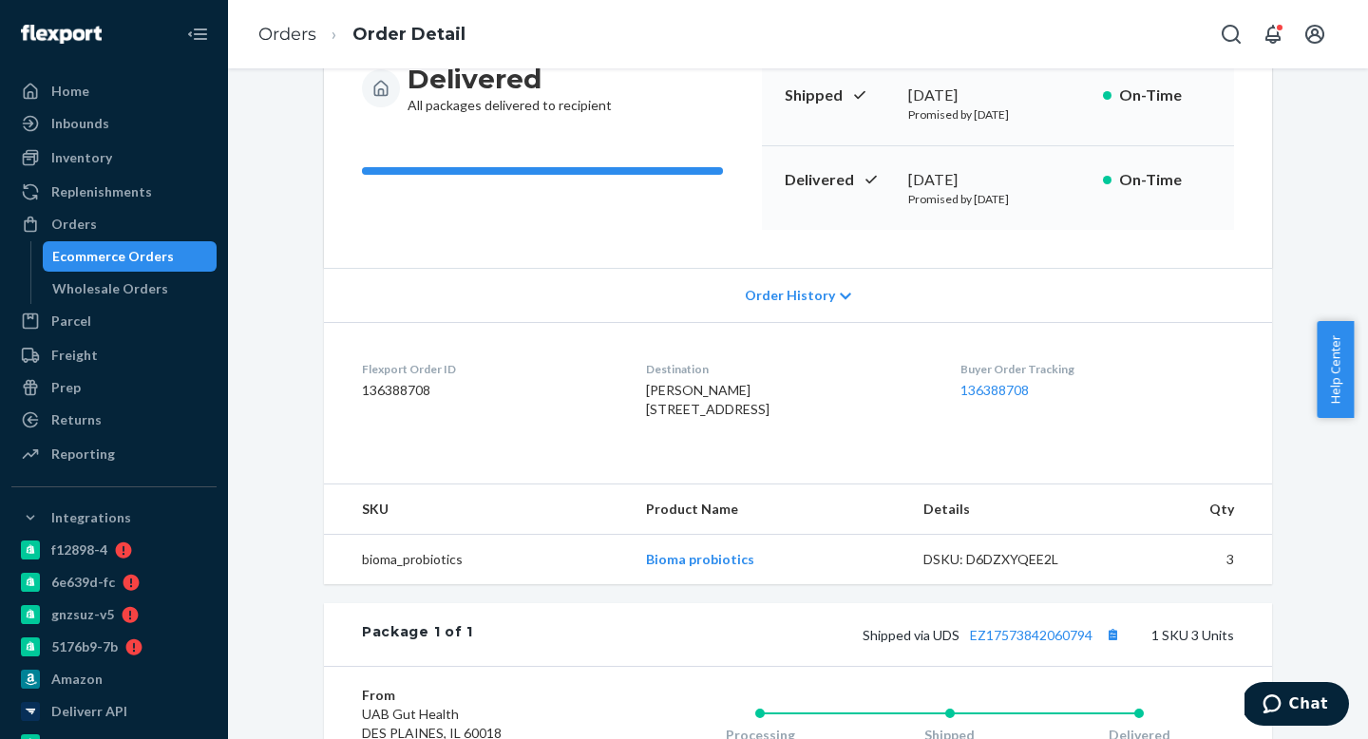
scroll to position [559, 0]
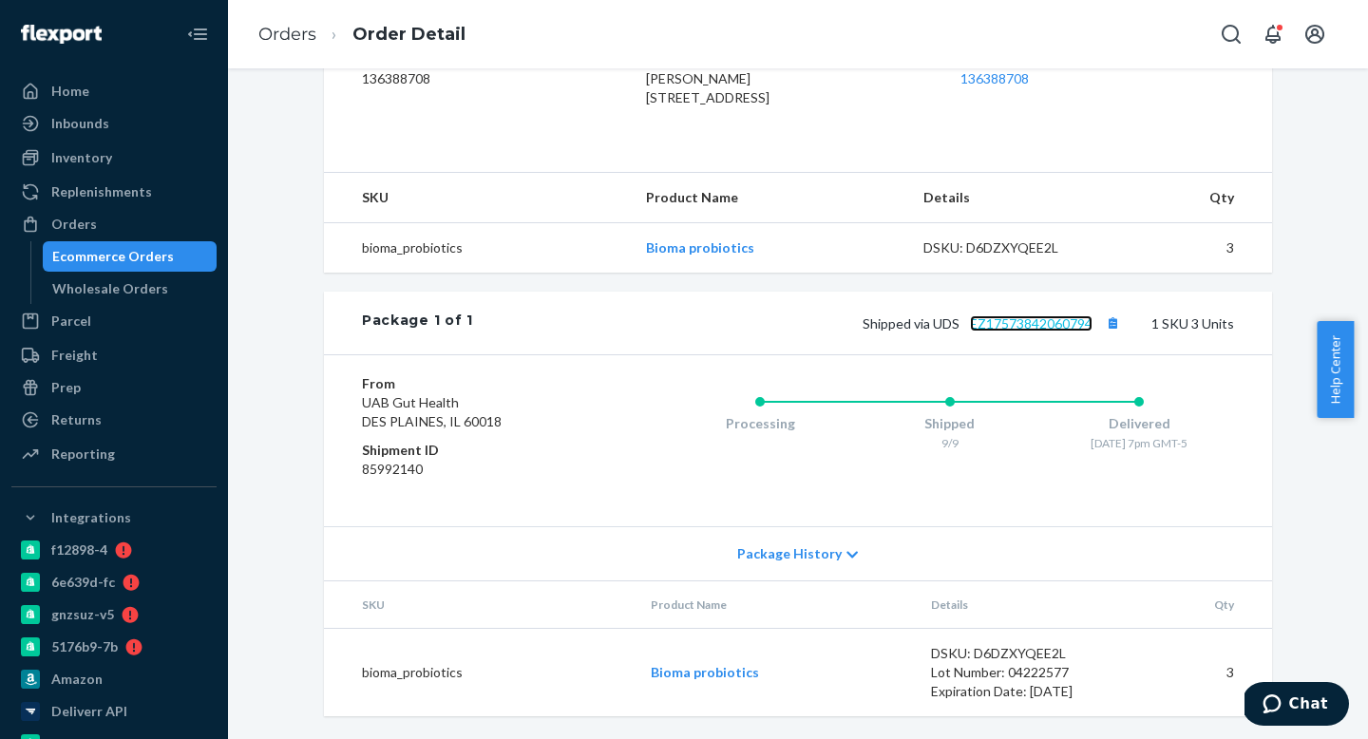
click at [1030, 326] on link "EZ17573842060794" at bounding box center [1031, 323] width 123 height 16
